Goal: Navigation & Orientation: Find specific page/section

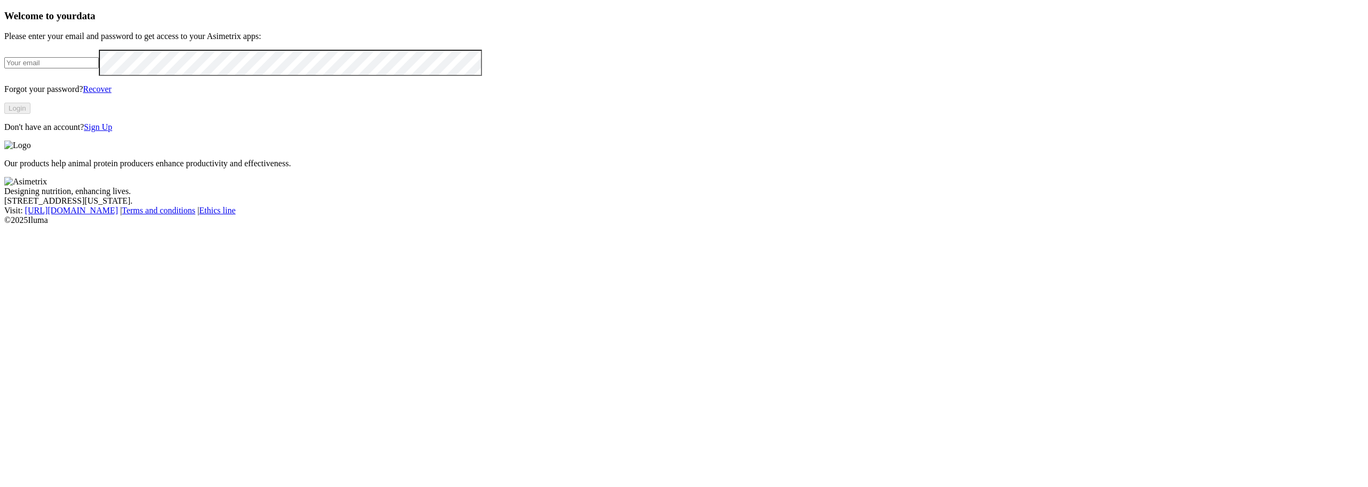
type input "[PERSON_NAME][EMAIL_ADDRESS][PERSON_NAME][DOMAIN_NAME]"
click at [30, 114] on button "Login" at bounding box center [17, 108] width 26 height 11
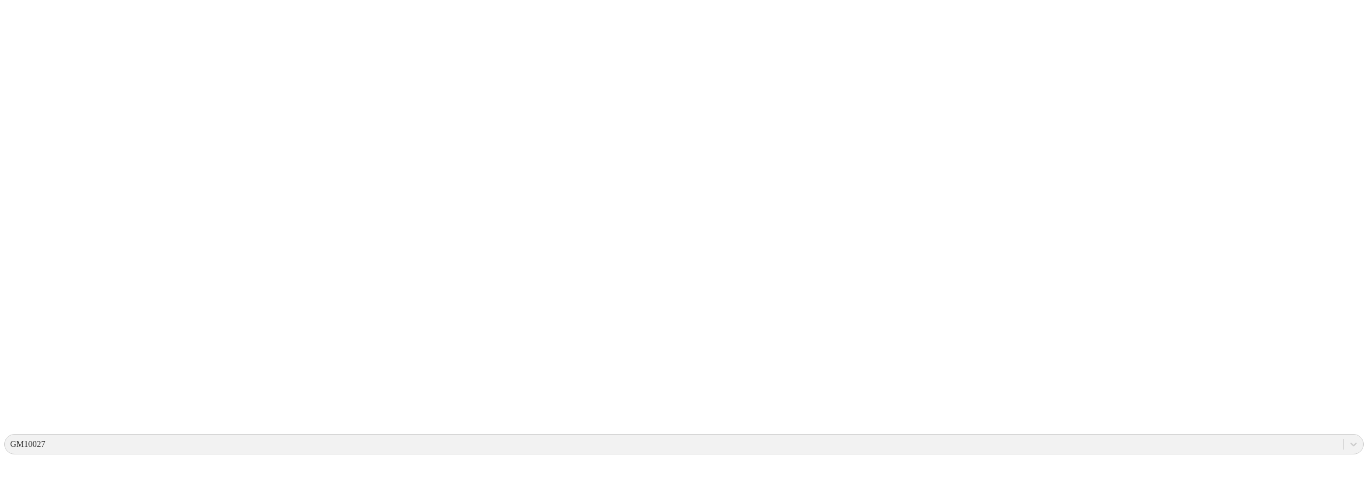
click at [1341, 439] on icon at bounding box center [1346, 444] width 11 height 11
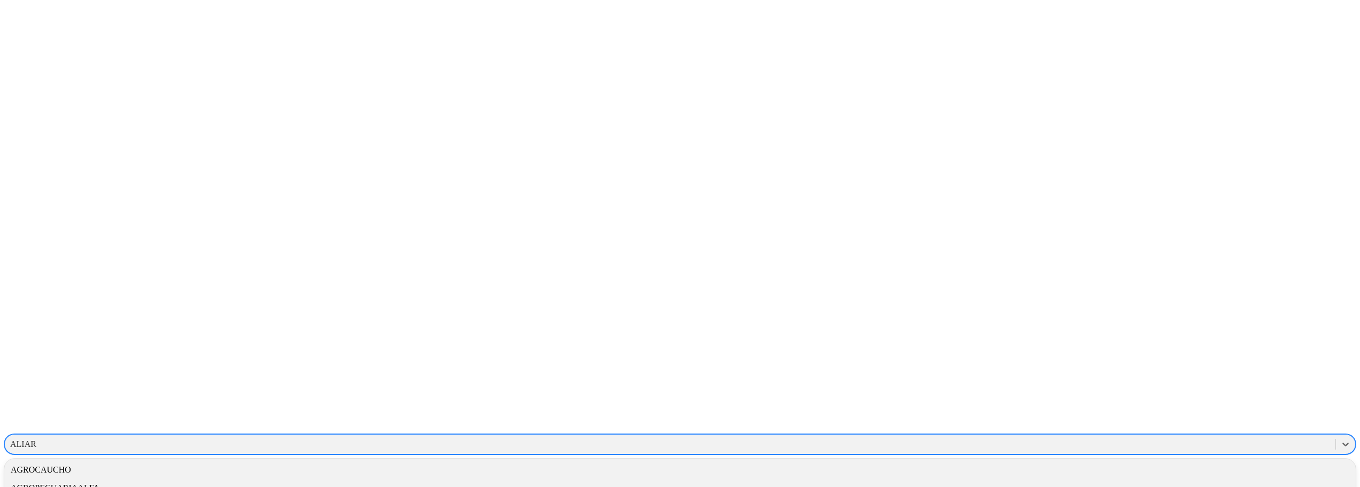
click at [1148, 436] on div "ALIAR" at bounding box center [670, 444] width 1331 height 16
click at [1205, 453] on div "PROVIMI-CARGILL" at bounding box center [680, 462] width 1352 height 18
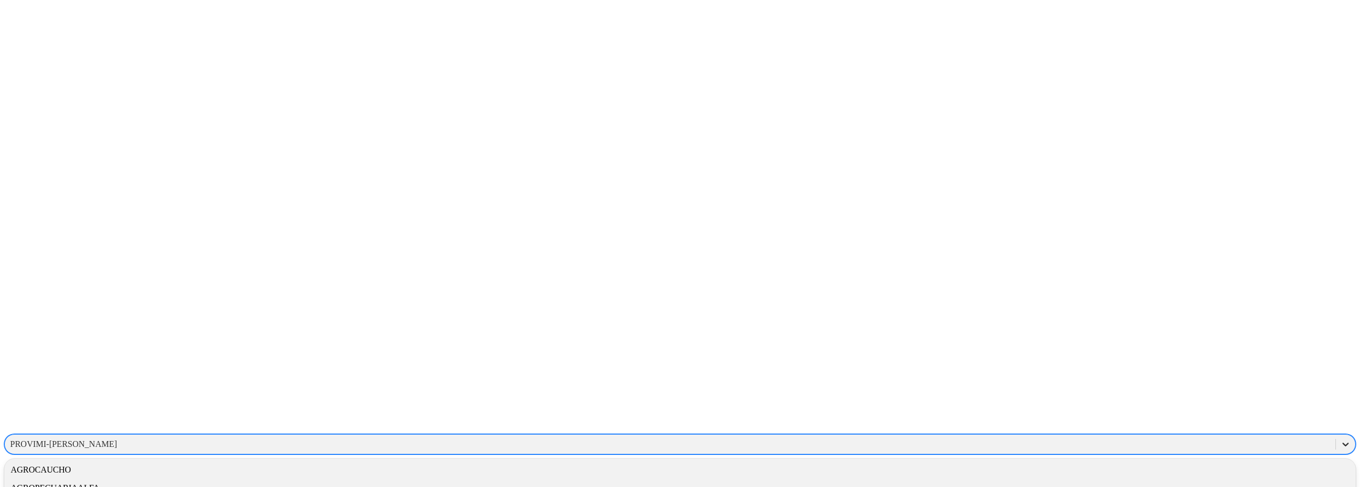
click at [1341, 439] on icon at bounding box center [1346, 444] width 11 height 11
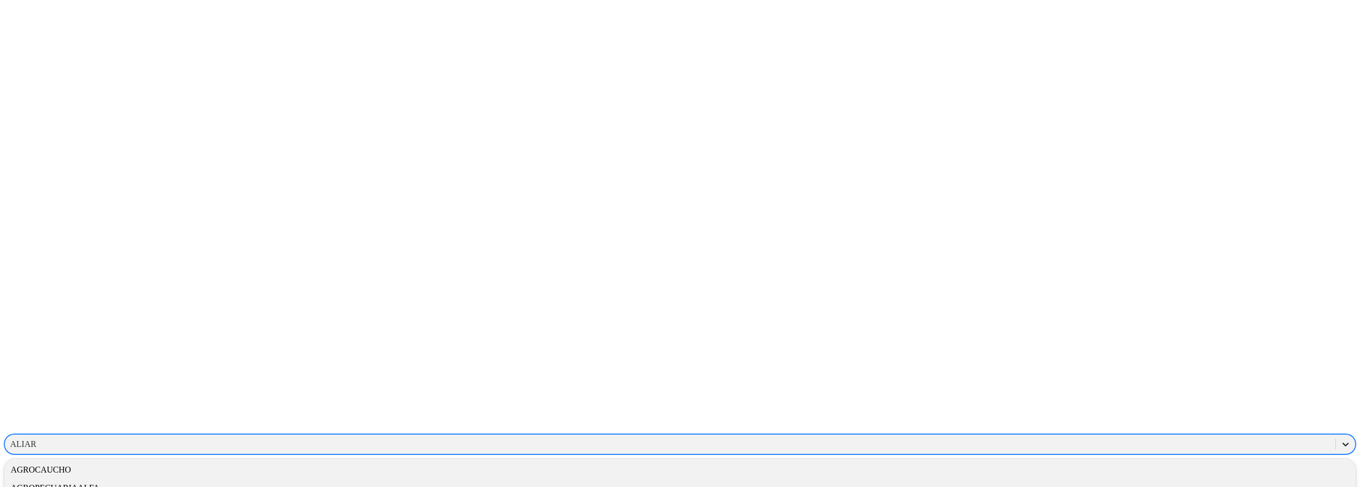
click at [1341, 439] on icon at bounding box center [1346, 444] width 11 height 11
